Goal: Task Accomplishment & Management: Complete application form

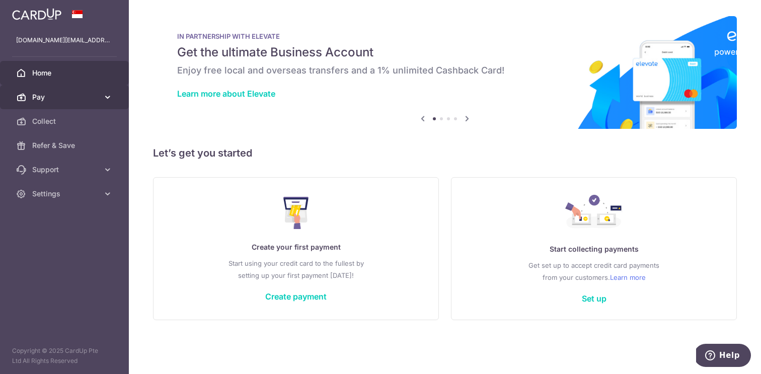
click at [113, 102] on link "Pay" at bounding box center [64, 97] width 129 height 24
click at [586, 300] on link "Set up" at bounding box center [594, 298] width 25 height 10
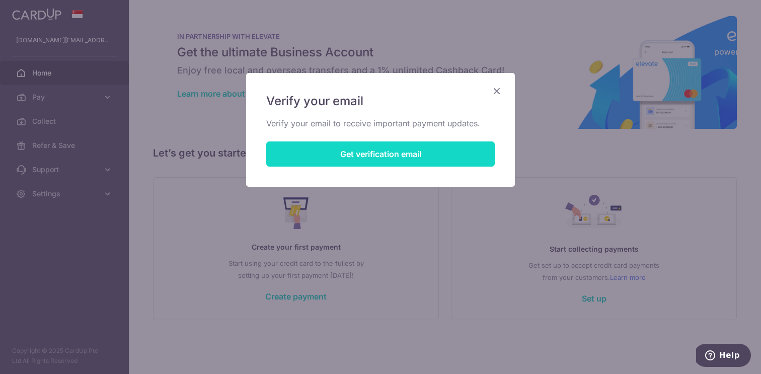
click at [381, 157] on button "Get verification email" at bounding box center [380, 153] width 228 height 25
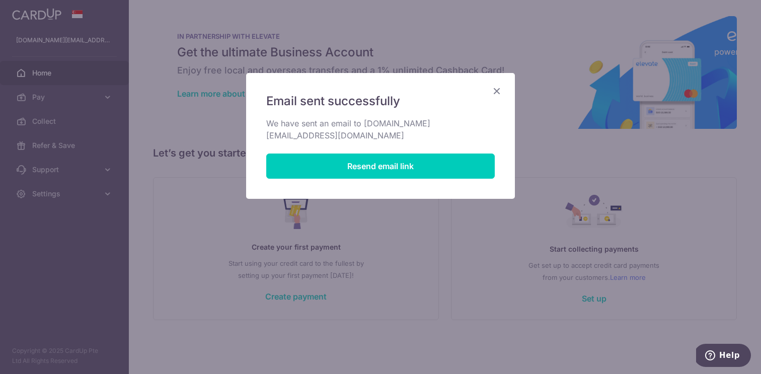
click at [496, 92] on icon "Close" at bounding box center [497, 91] width 12 height 13
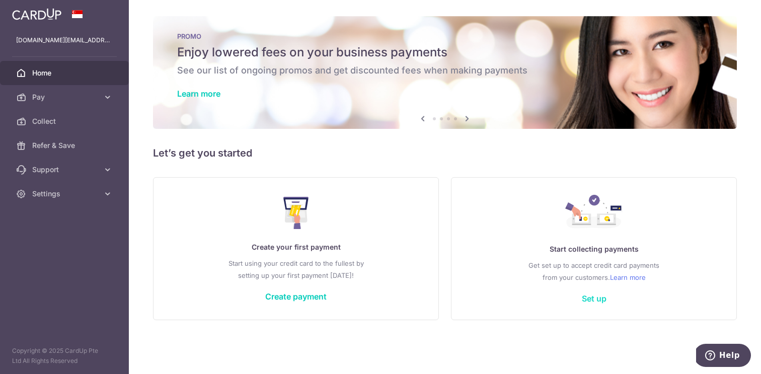
click at [589, 294] on link "Set up" at bounding box center [594, 298] width 25 height 10
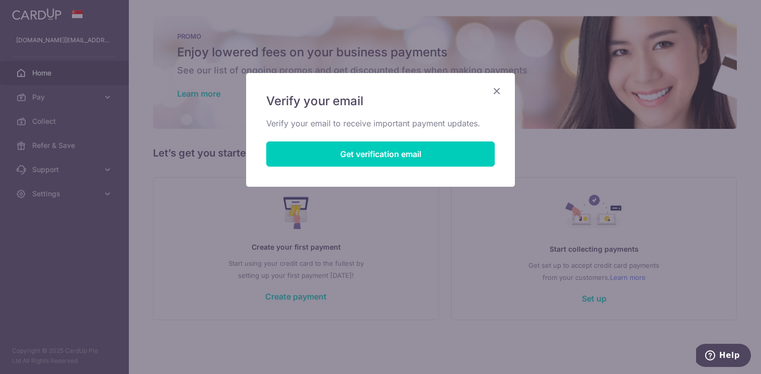
click at [502, 96] on icon "Close" at bounding box center [497, 91] width 12 height 13
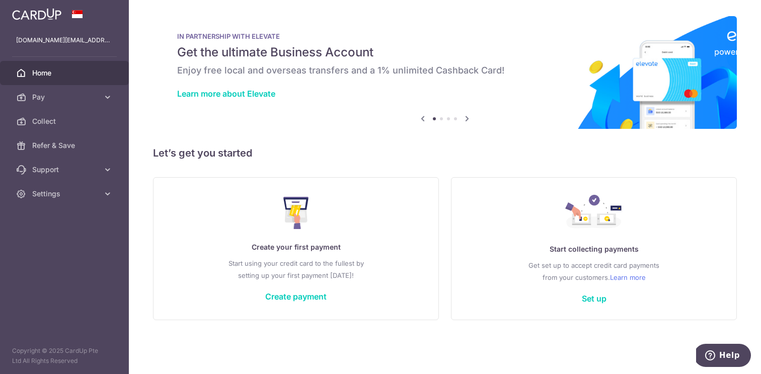
click at [469, 118] on icon at bounding box center [467, 118] width 12 height 13
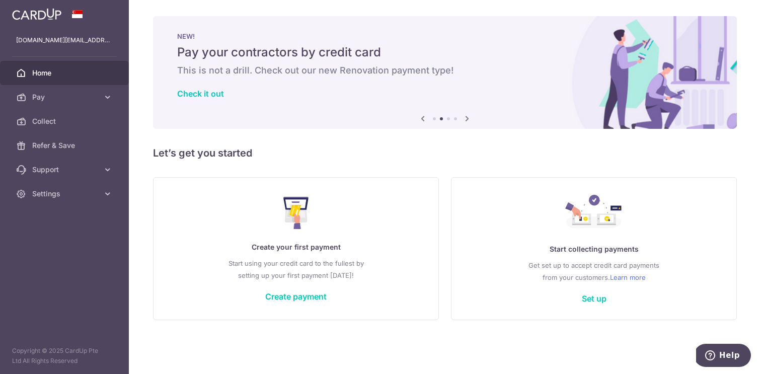
click at [419, 121] on icon at bounding box center [423, 118] width 12 height 13
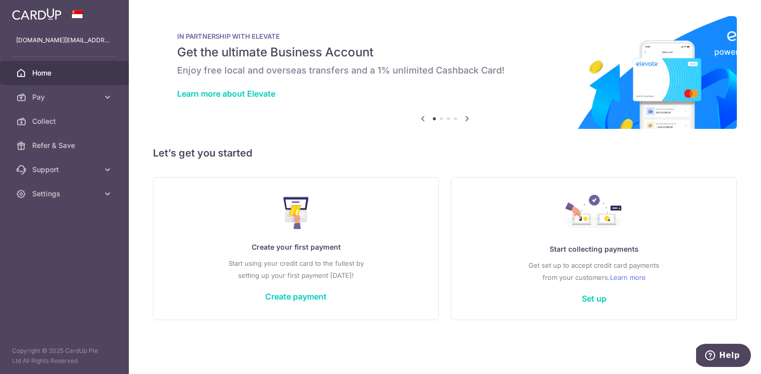
click at [598, 304] on div "Start collecting payments Get set up to accept credit card payments from your c…" at bounding box center [593, 248] width 261 height 123
click at [596, 299] on link "Set up" at bounding box center [594, 298] width 25 height 10
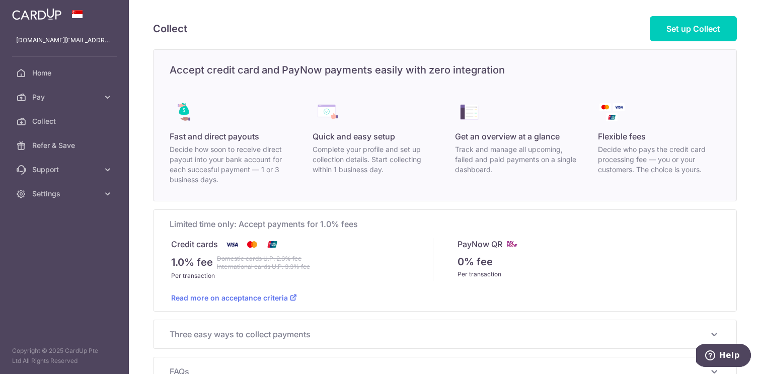
scroll to position [-1, 0]
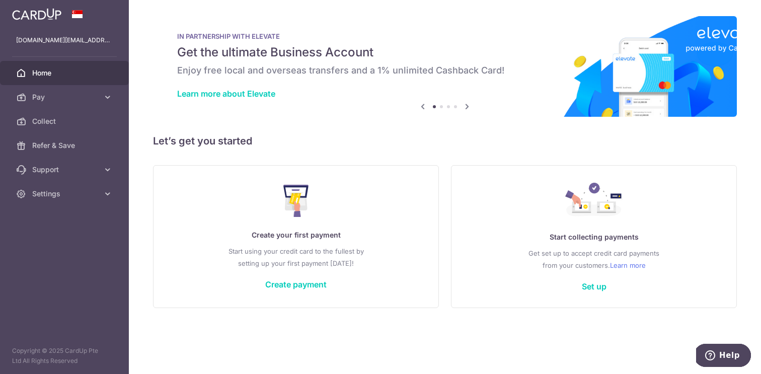
click at [466, 98] on div "Learn more about Elevate" at bounding box center [444, 94] width 535 height 10
click at [91, 99] on span "Pay" at bounding box center [65, 97] width 66 height 10
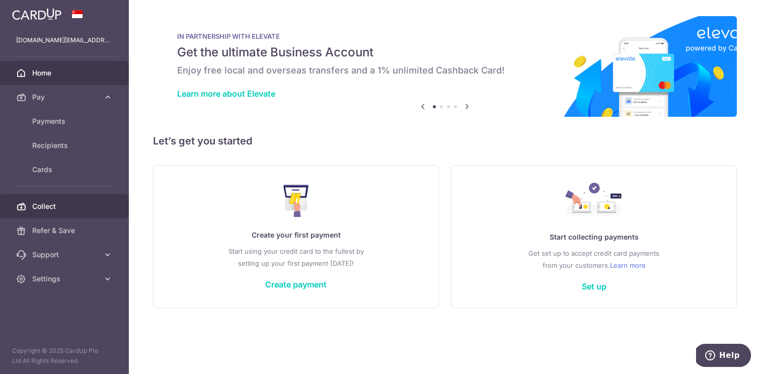
click at [50, 202] on span "Collect" at bounding box center [65, 206] width 66 height 10
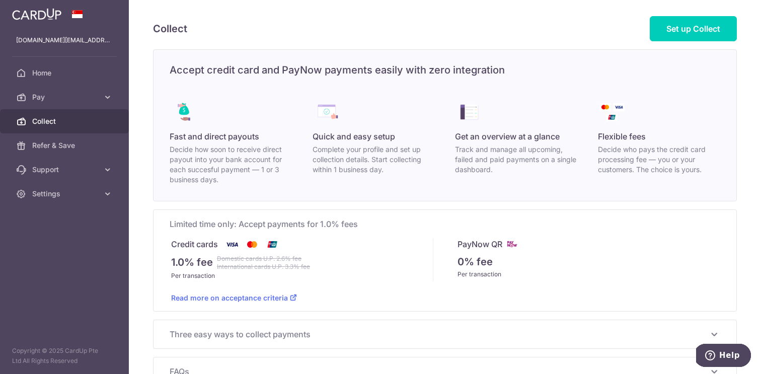
click at [463, 250] on div "PayNow QR 0% fee Per transaction" at bounding box center [576, 259] width 286 height 43
click at [470, 268] on p "0% fee" at bounding box center [474, 261] width 35 height 15
click at [719, 22] on link "Set up Collect" at bounding box center [693, 28] width 87 height 25
